Goal: Task Accomplishment & Management: Manage account settings

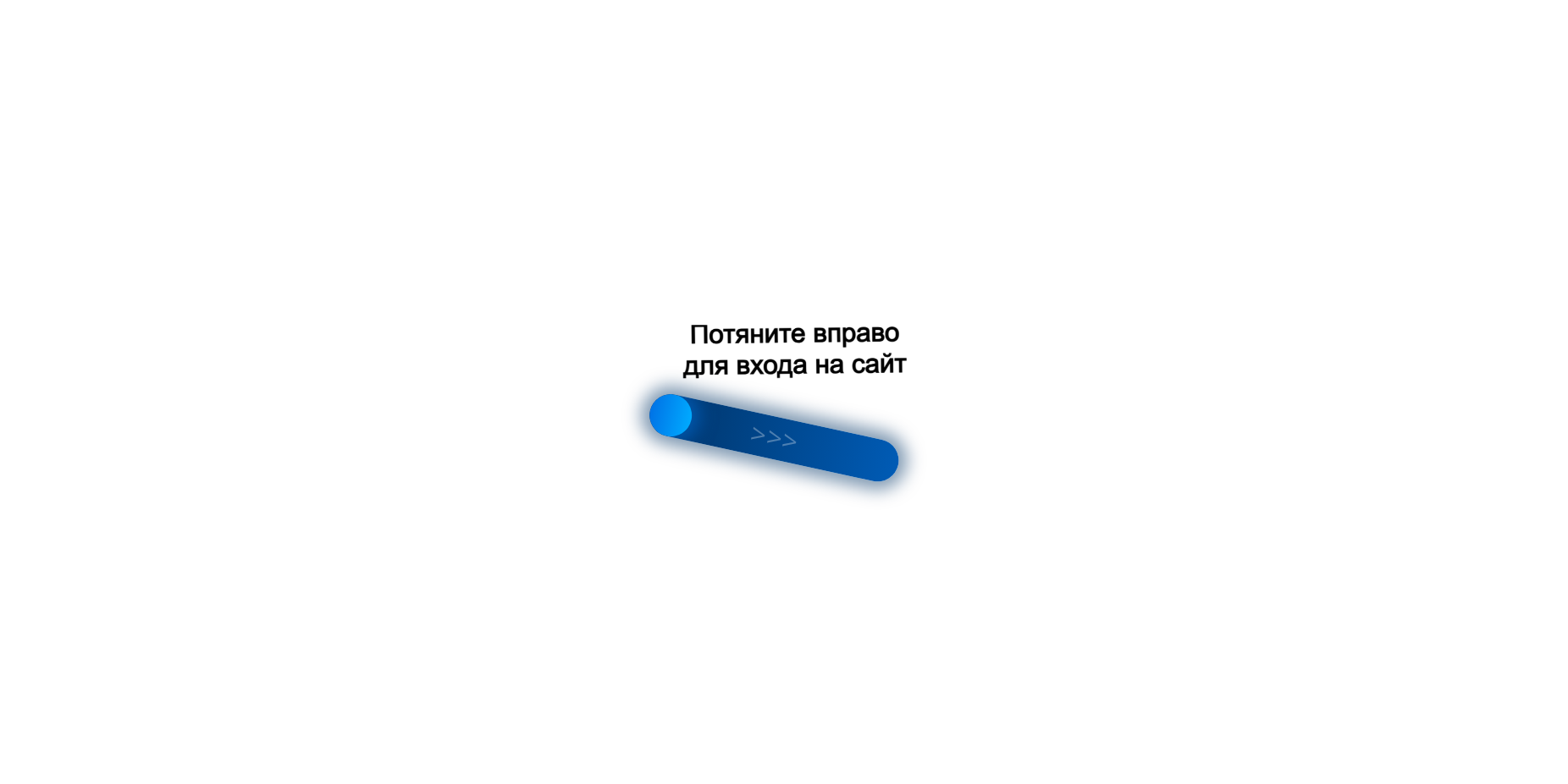
drag, startPoint x: 712, startPoint y: 423, endPoint x: 808, endPoint y: 450, distance: 99.7
click at [808, 450] on div at bounding box center [773, 438] width 257 height 95
drag, startPoint x: 668, startPoint y: 405, endPoint x: 911, endPoint y: 469, distance: 251.3
click at [911, 469] on div at bounding box center [784, 392] width 1568 height 784
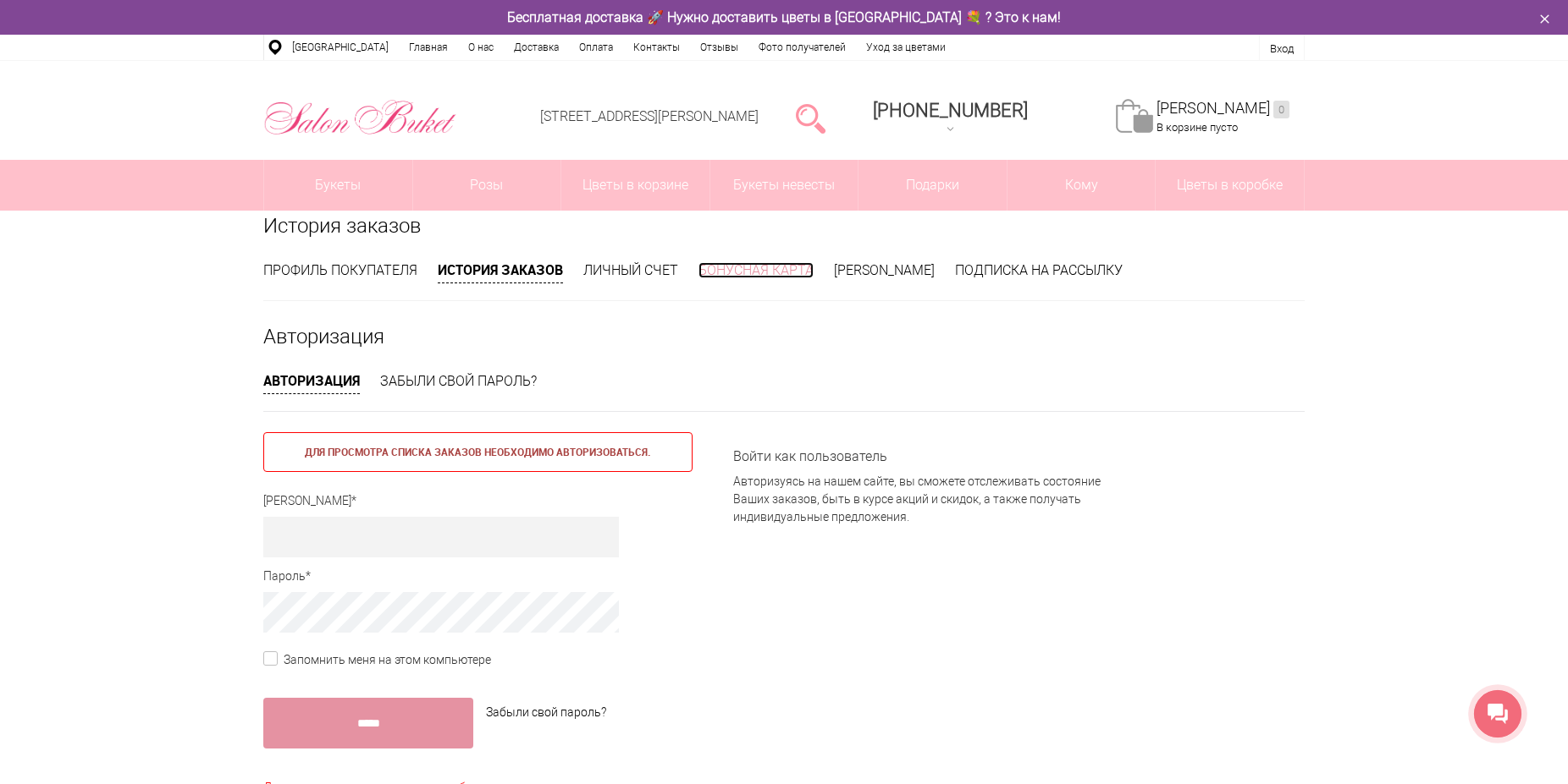
click at [753, 268] on link "Бонусная карта" at bounding box center [755, 271] width 115 height 17
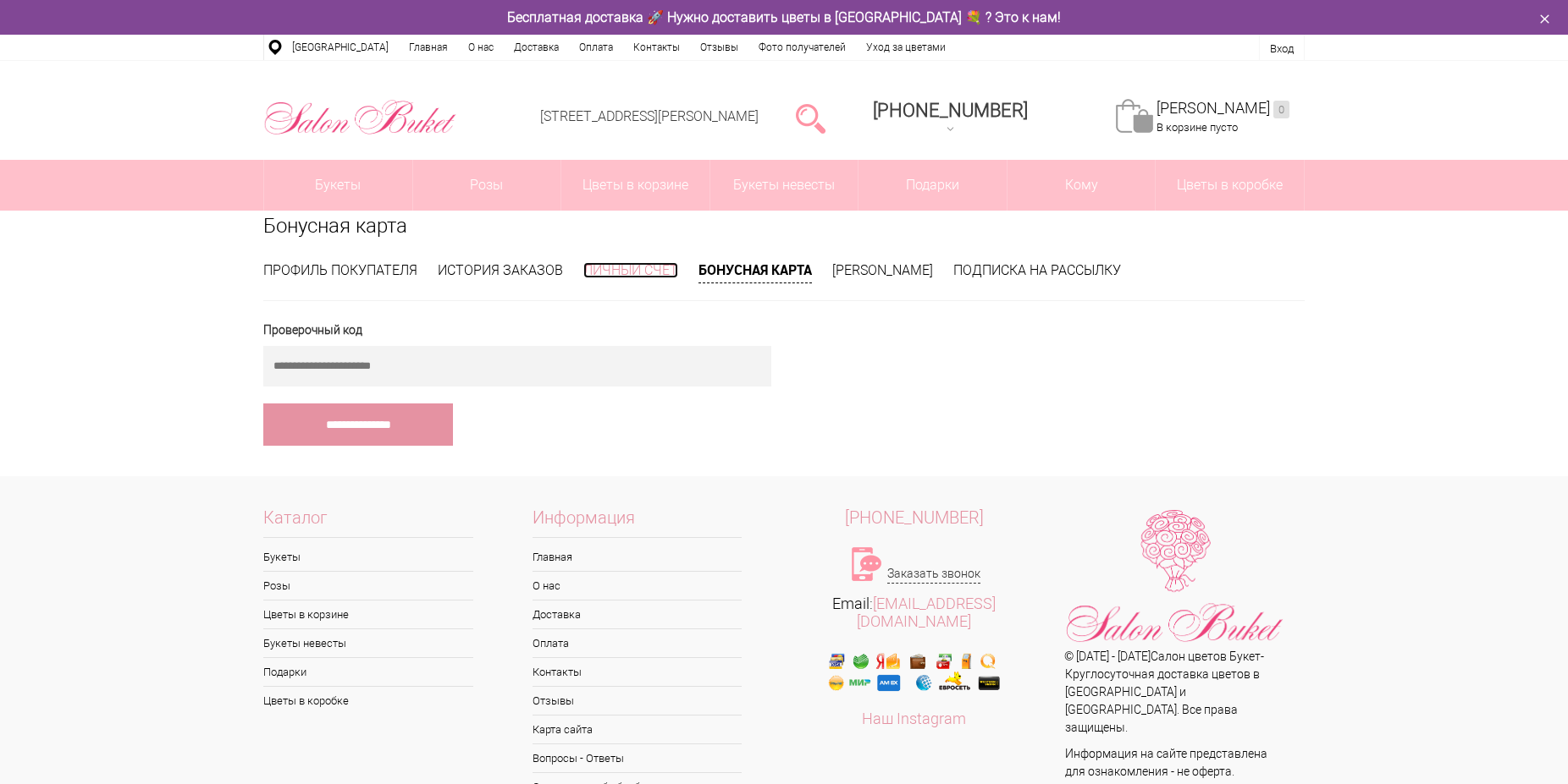
click at [615, 265] on link "Личный счет" at bounding box center [630, 271] width 95 height 17
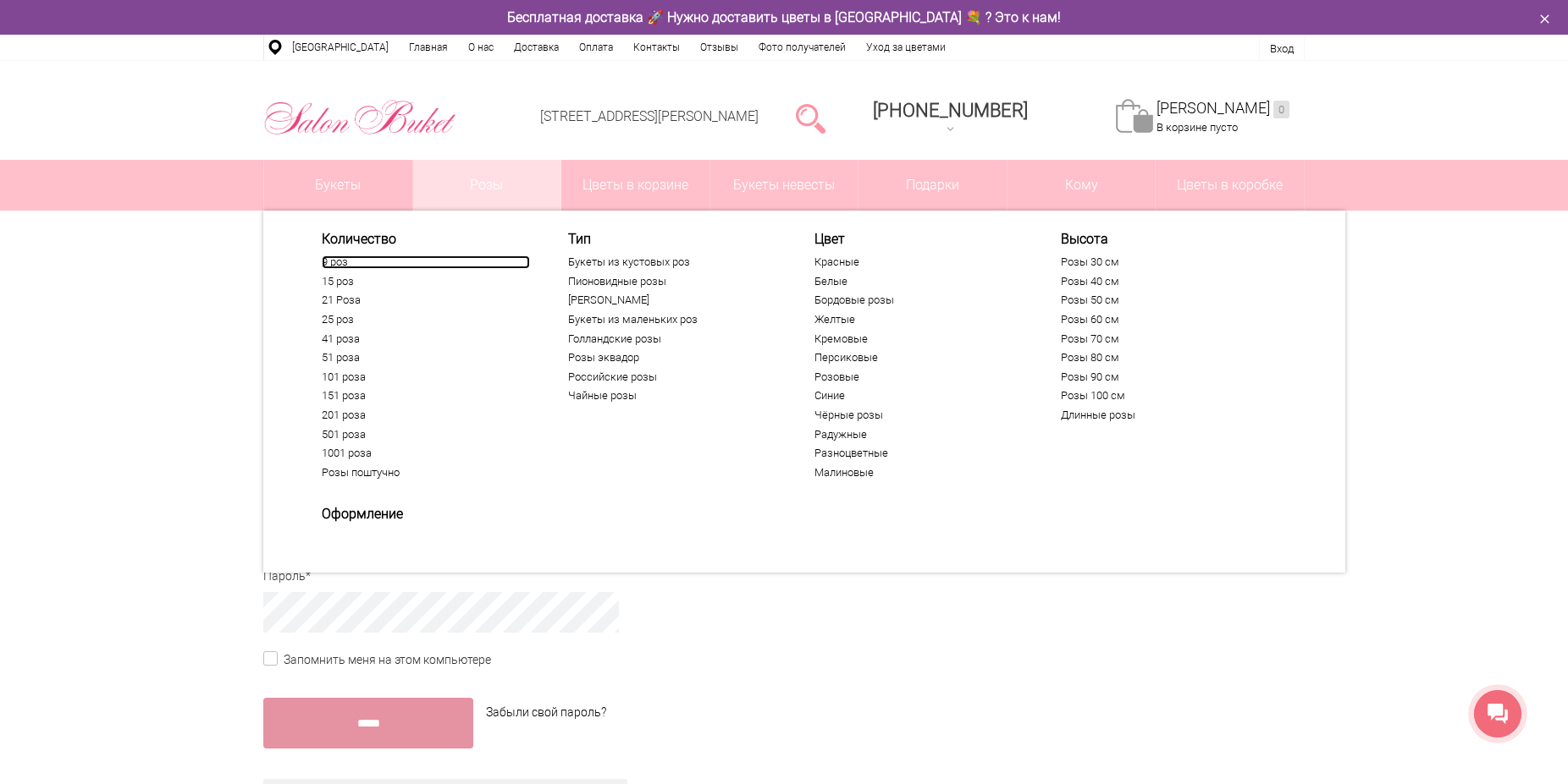
click at [334, 262] on link "9 роз" at bounding box center [425, 262] width 209 height 14
